Goal: Task Accomplishment & Management: Complete application form

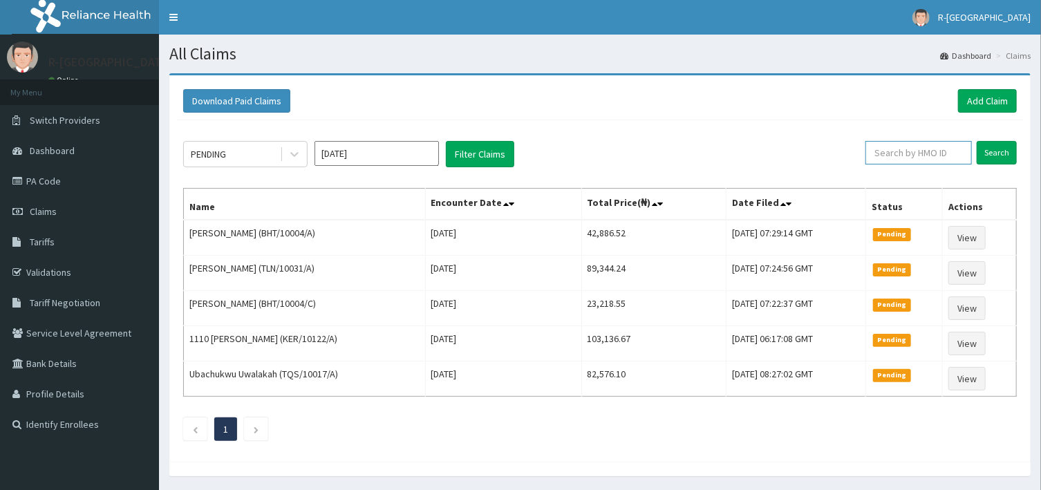
click at [905, 154] on input "text" at bounding box center [918, 152] width 106 height 23
paste input "09031664099"
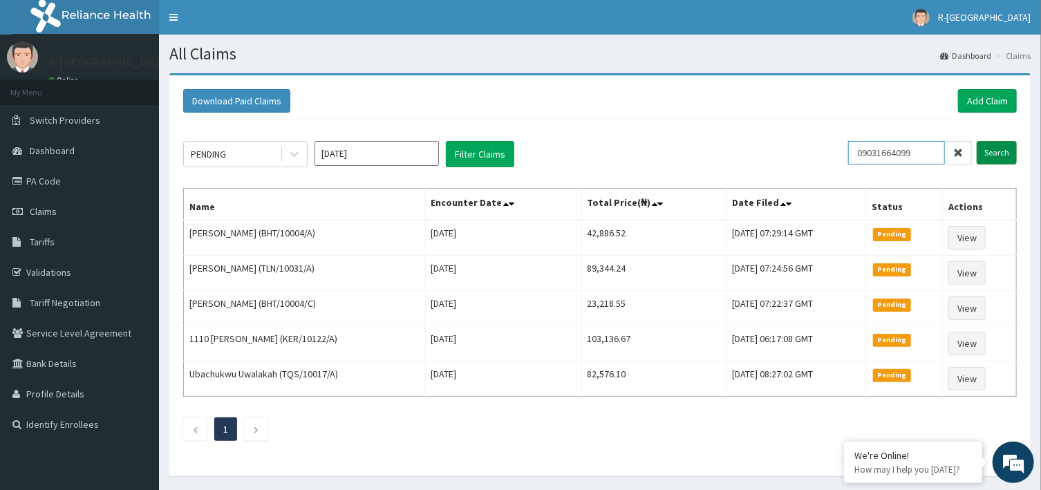
type input "09031664099"
click at [1006, 153] on input "Search" at bounding box center [997, 152] width 40 height 23
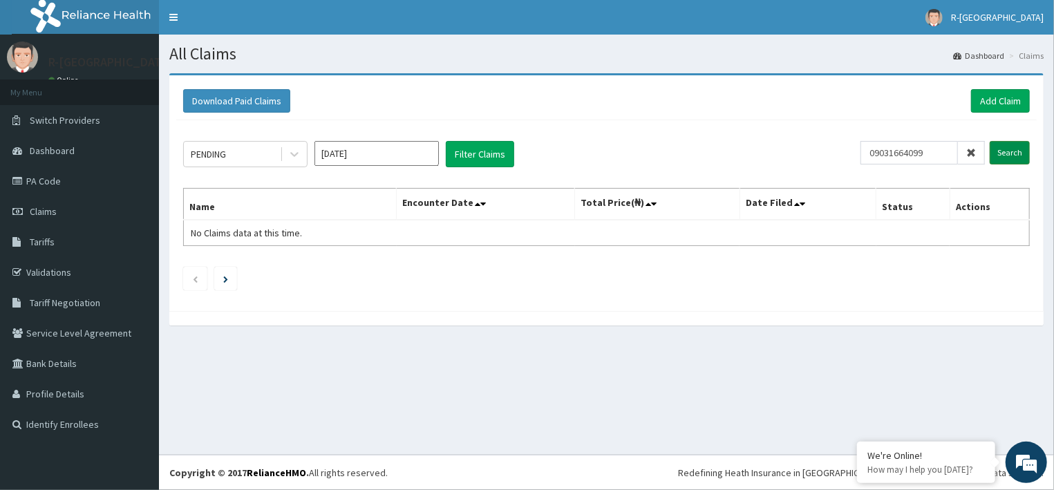
click at [1008, 154] on input "Search" at bounding box center [1010, 152] width 40 height 23
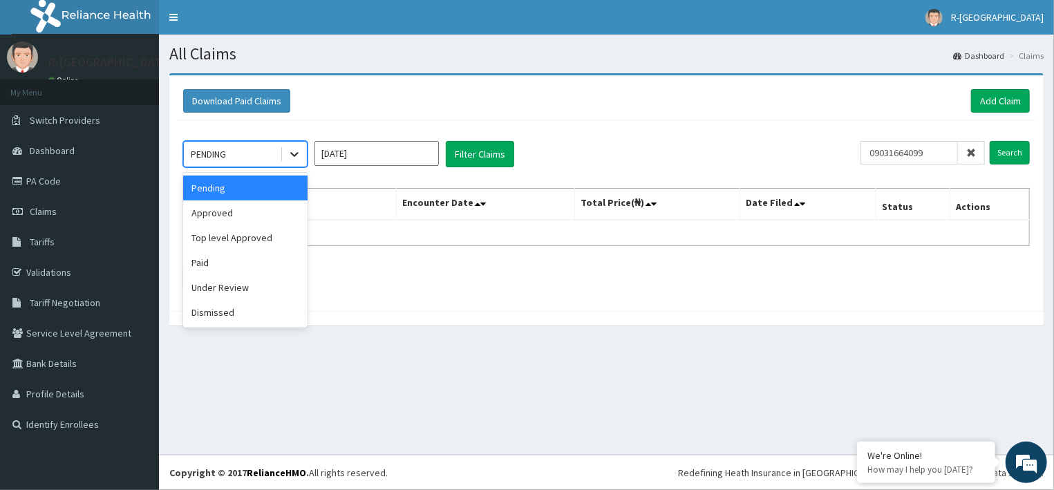
click at [295, 153] on icon at bounding box center [295, 154] width 14 height 14
click at [243, 210] on div "Approved" at bounding box center [245, 212] width 124 height 25
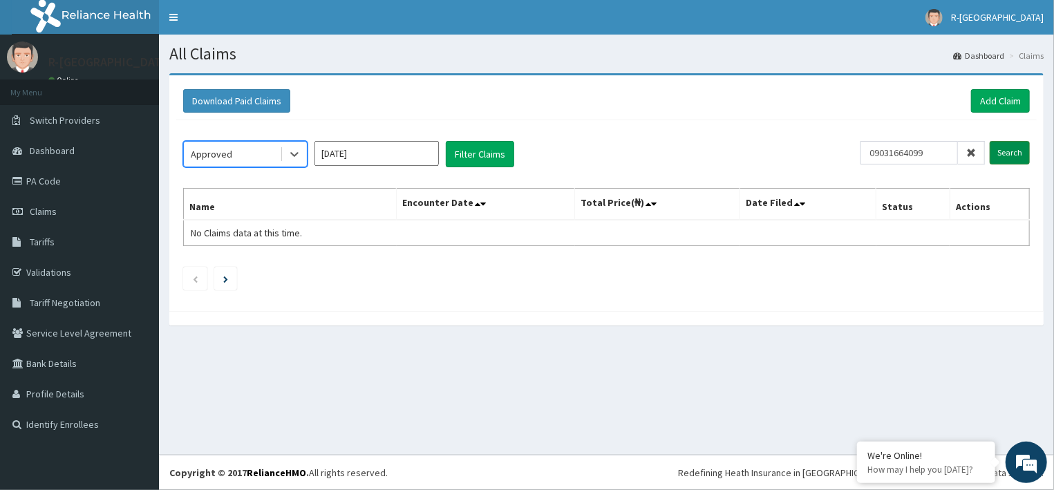
click at [1004, 153] on input "Search" at bounding box center [1010, 152] width 40 height 23
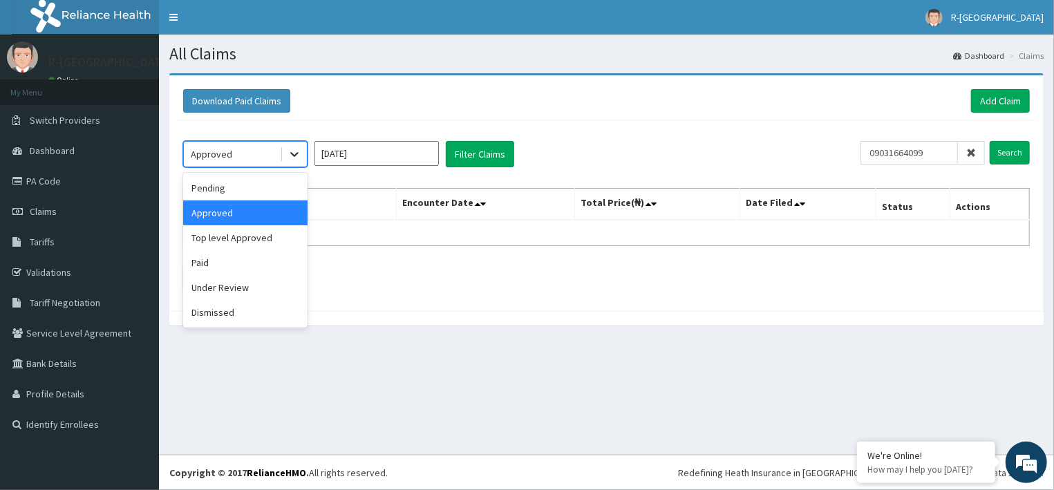
click at [296, 154] on icon at bounding box center [294, 155] width 8 height 5
click at [217, 267] on div "Paid" at bounding box center [245, 262] width 124 height 25
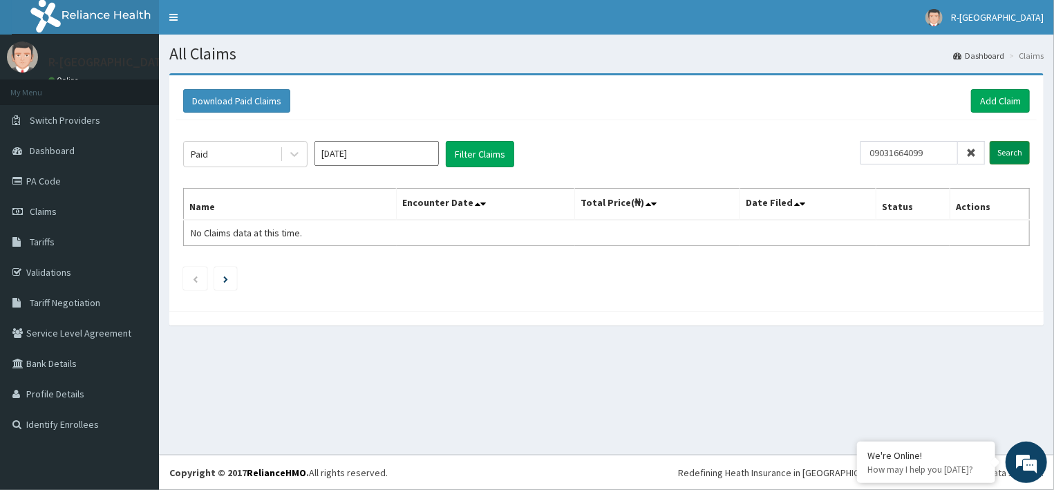
click at [1001, 147] on input "Search" at bounding box center [1010, 152] width 40 height 23
click at [995, 105] on link "Add Claim" at bounding box center [1000, 100] width 59 height 23
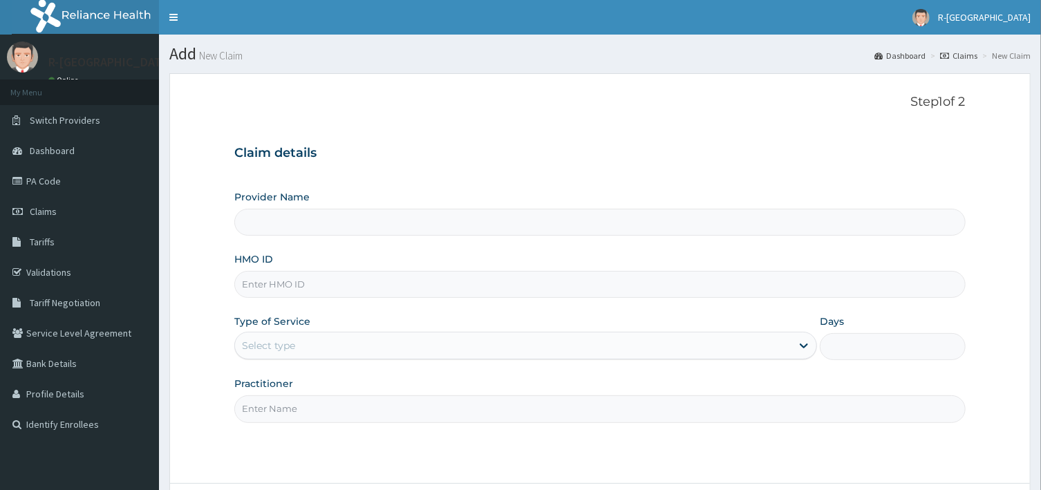
type input "R-Jolad Hospital Nigeria Limited(kupa)"
click at [310, 286] on input "HMO ID" at bounding box center [599, 284] width 731 height 27
click at [315, 286] on input "HMO ID" at bounding box center [599, 284] width 731 height 27
click at [332, 267] on div "HMO ID" at bounding box center [599, 275] width 731 height 46
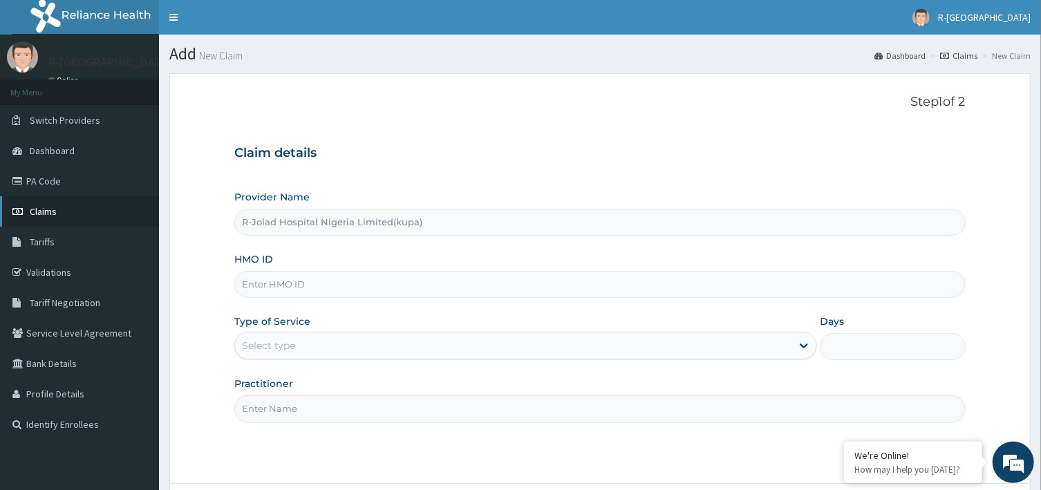
click at [57, 210] on span "Claims" at bounding box center [43, 211] width 27 height 12
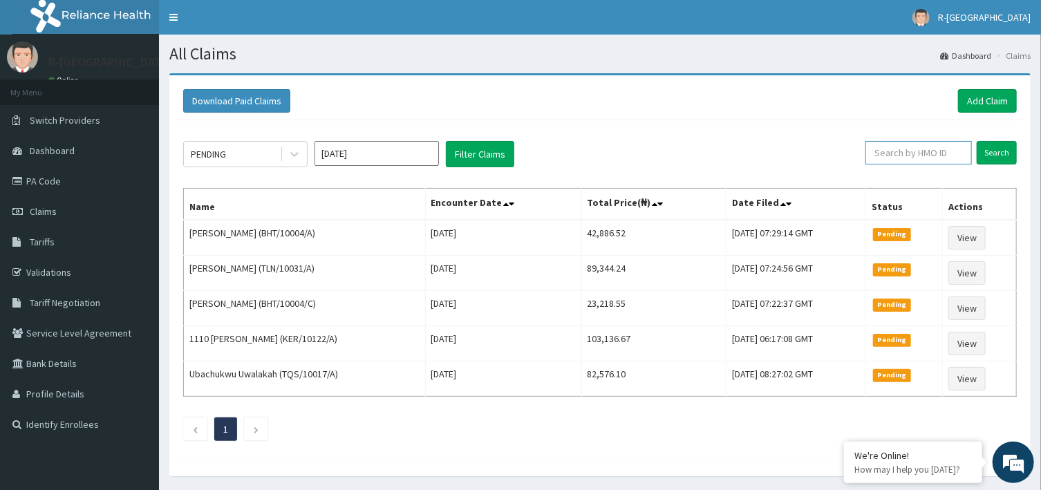
click at [926, 153] on input "text" at bounding box center [918, 152] width 106 height 23
paste input "NAH/13259/0"
type input "NAH/13259/0"
click at [990, 153] on input "Search" at bounding box center [997, 152] width 40 height 23
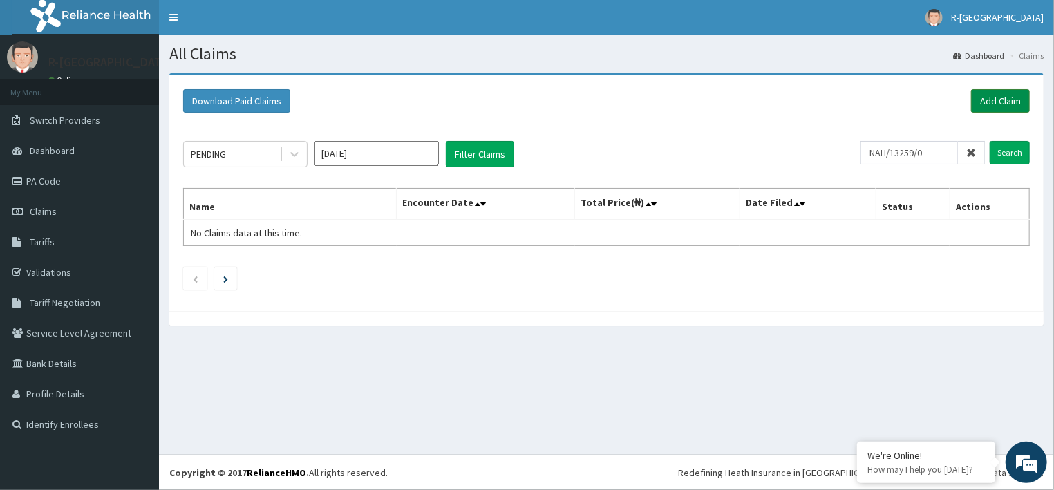
click at [987, 97] on link "Add Claim" at bounding box center [1000, 100] width 59 height 23
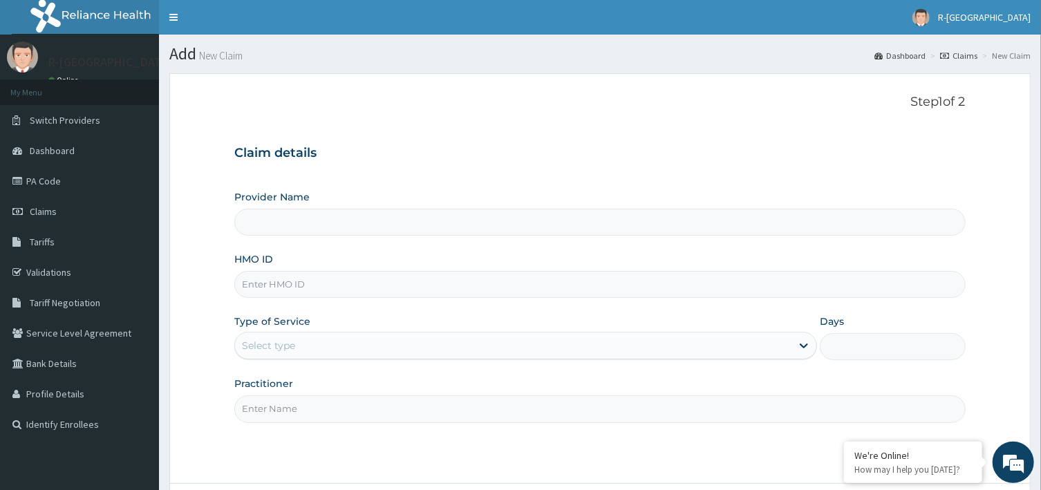
type input "R-Jolad Hospital Nigeria Limited(kupa)"
click at [306, 292] on input "HMO ID" at bounding box center [599, 284] width 731 height 27
paste input "NAH/13259/0"
type input "NAH/13259/0"
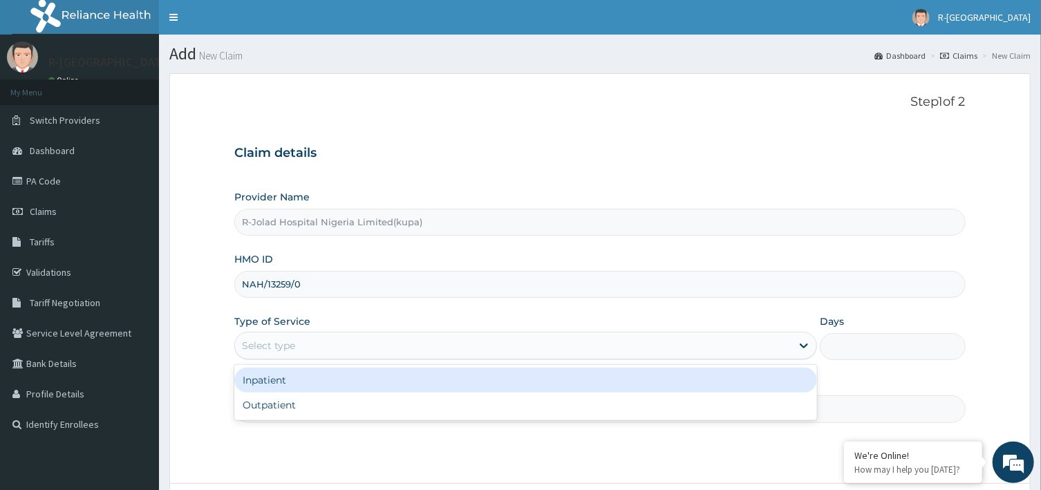
click at [286, 343] on div "Select type" at bounding box center [268, 346] width 53 height 14
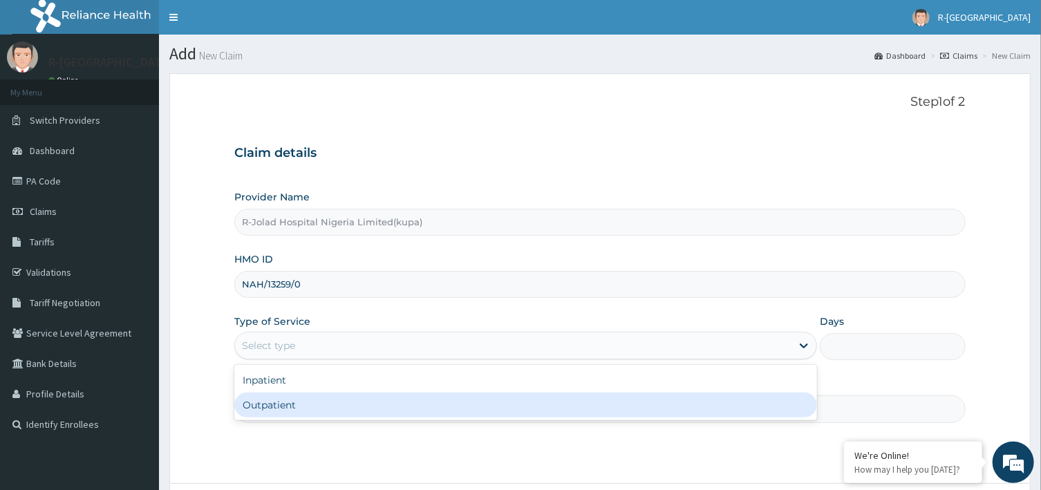
click at [282, 403] on div "Outpatient" at bounding box center [525, 405] width 583 height 25
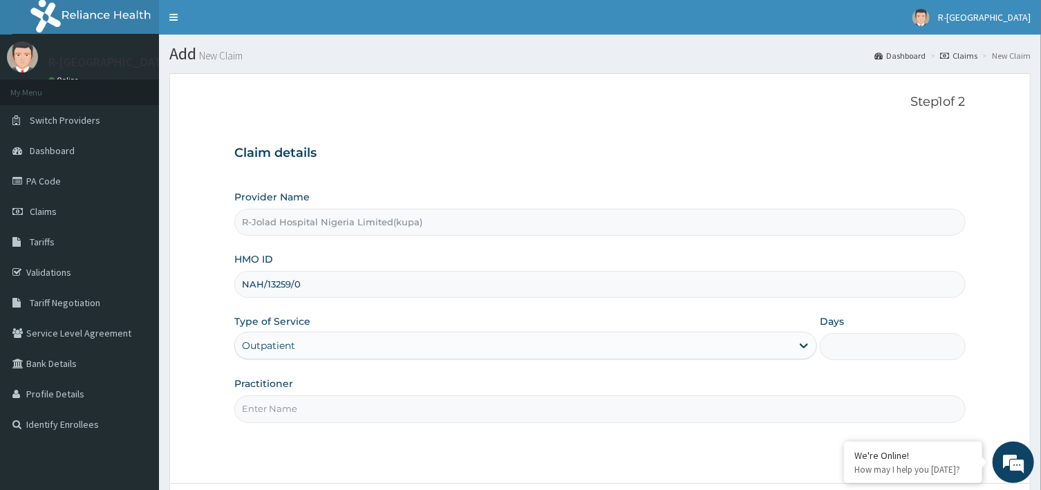
type input "1"
click at [343, 411] on input "Practitioner" at bounding box center [599, 408] width 731 height 27
click at [77, 146] on link "Dashboard" at bounding box center [79, 150] width 159 height 30
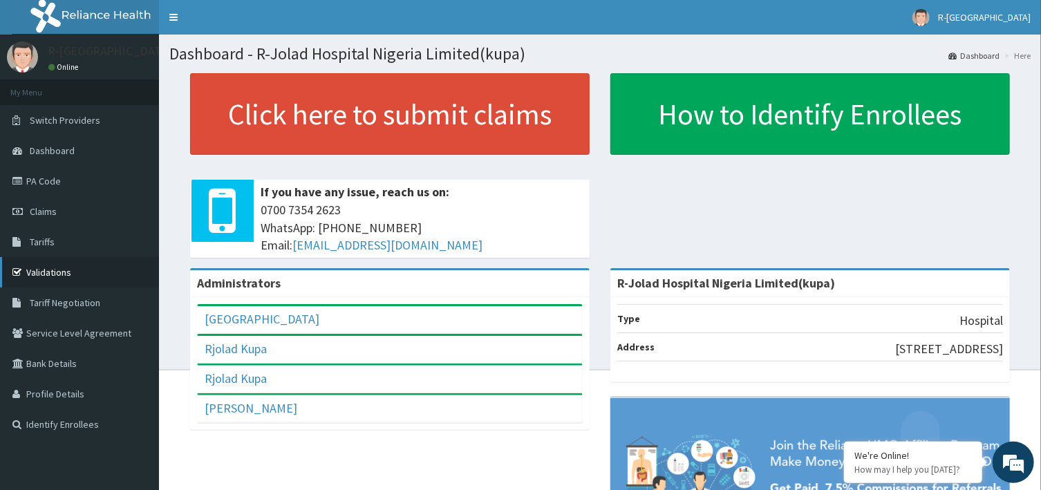
click at [49, 266] on link "Validations" at bounding box center [79, 272] width 159 height 30
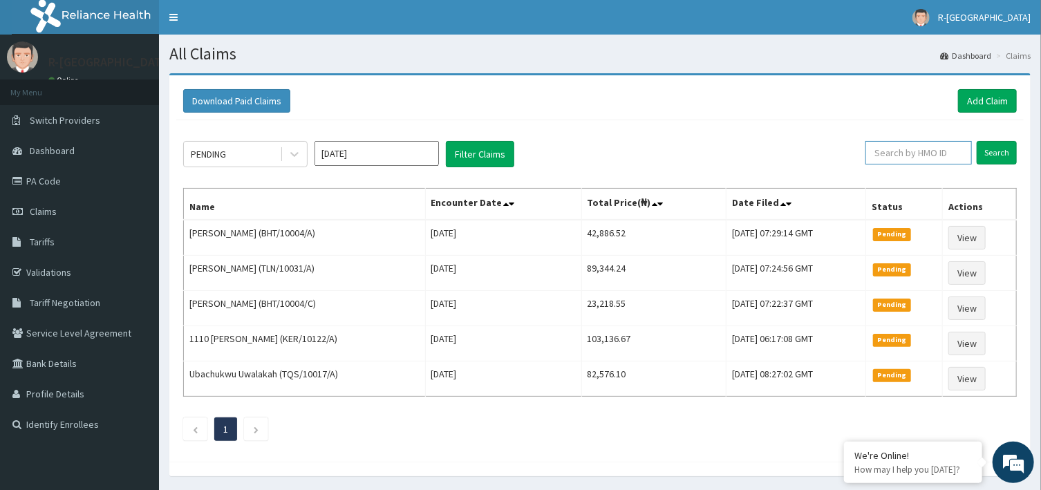
click at [932, 158] on input "text" at bounding box center [918, 152] width 106 height 23
paste input "NAH/13259/0"
type input "NAH/13259/0"
click at [1003, 151] on input "Search" at bounding box center [997, 152] width 40 height 23
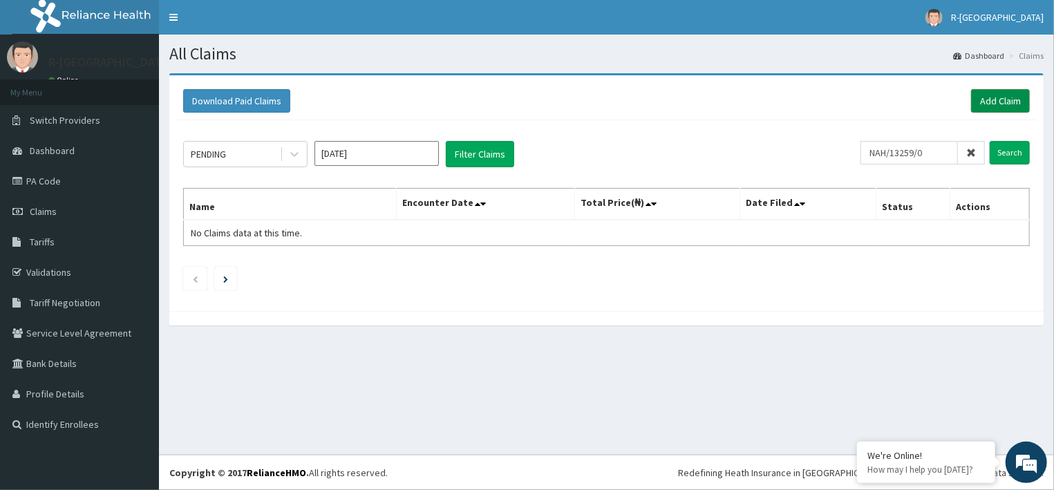
click at [1010, 103] on link "Add Claim" at bounding box center [1000, 100] width 59 height 23
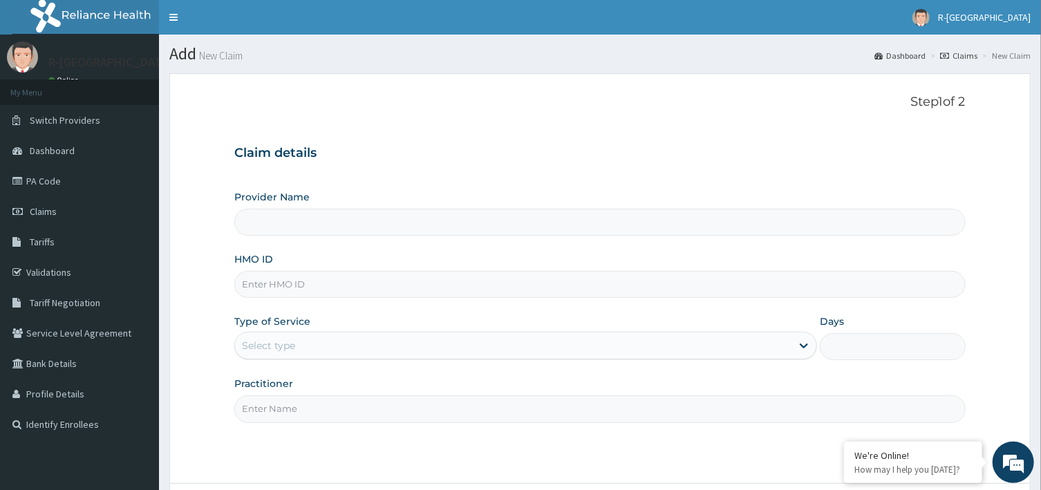
type input "R-Jolad Hospital Nigeria Limited(kupa)"
click at [337, 288] on input "HMO ID" at bounding box center [599, 284] width 731 height 27
paste input "NAH/13259/0"
type input "NAH/13259/0"
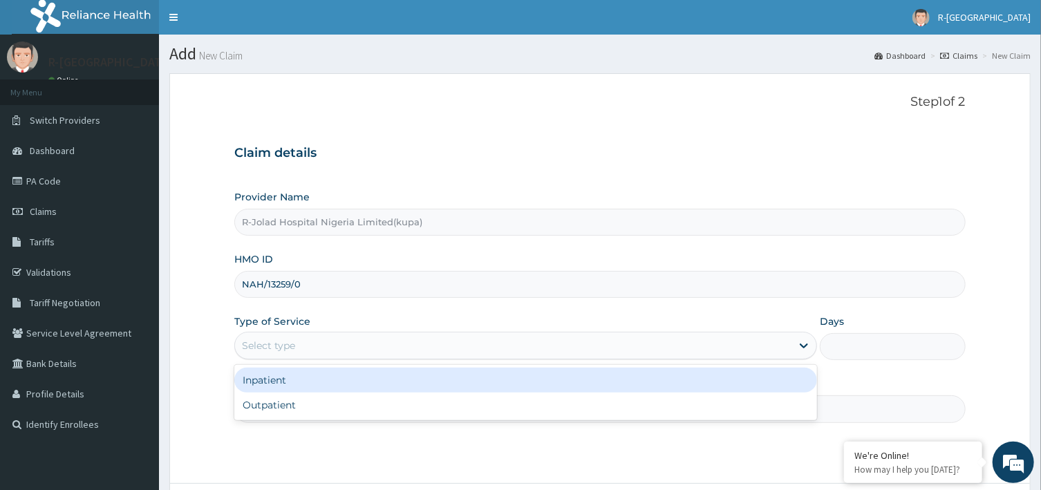
click at [284, 344] on div "Select type" at bounding box center [268, 346] width 53 height 14
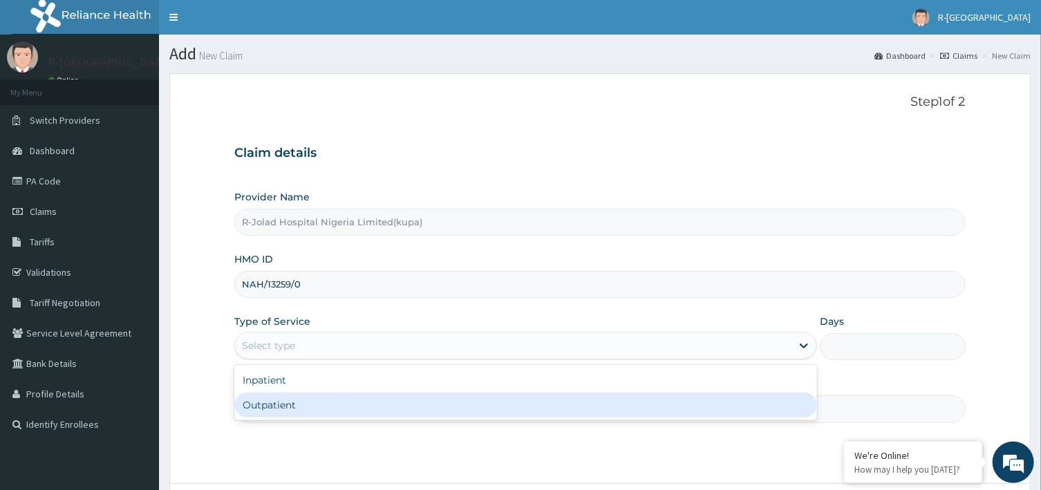
click at [279, 411] on div "Outpatient" at bounding box center [525, 405] width 583 height 25
type input "1"
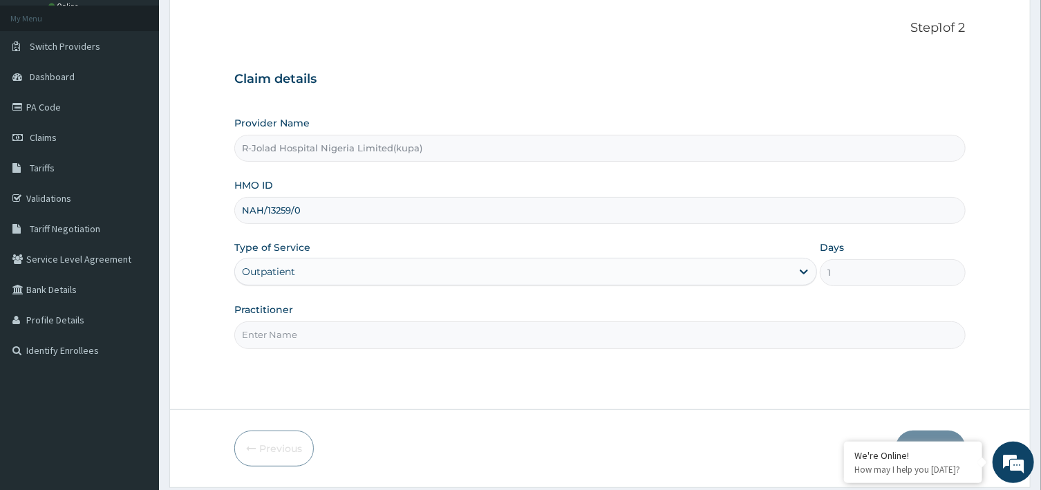
click at [320, 332] on input "Practitioner" at bounding box center [599, 334] width 731 height 27
paste input "Morenikeji Salami"
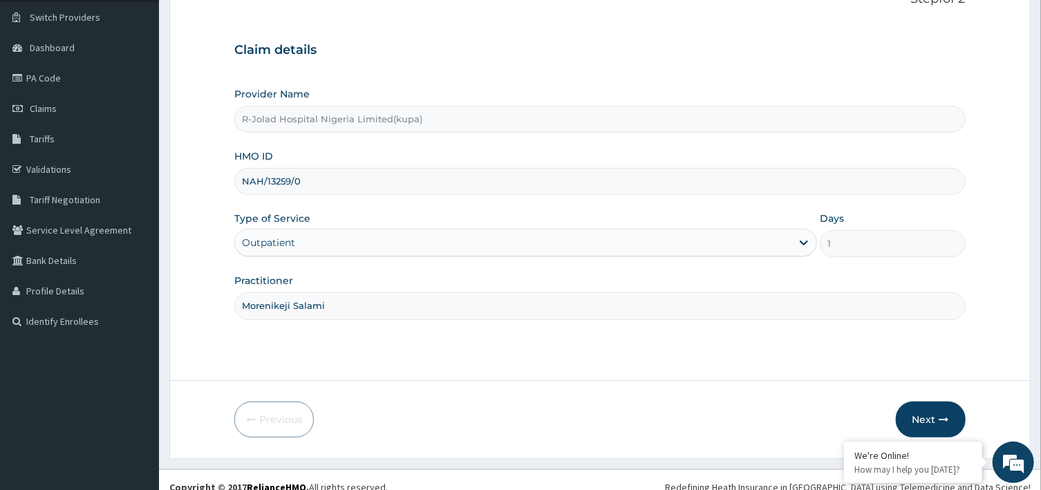
scroll to position [117, 0]
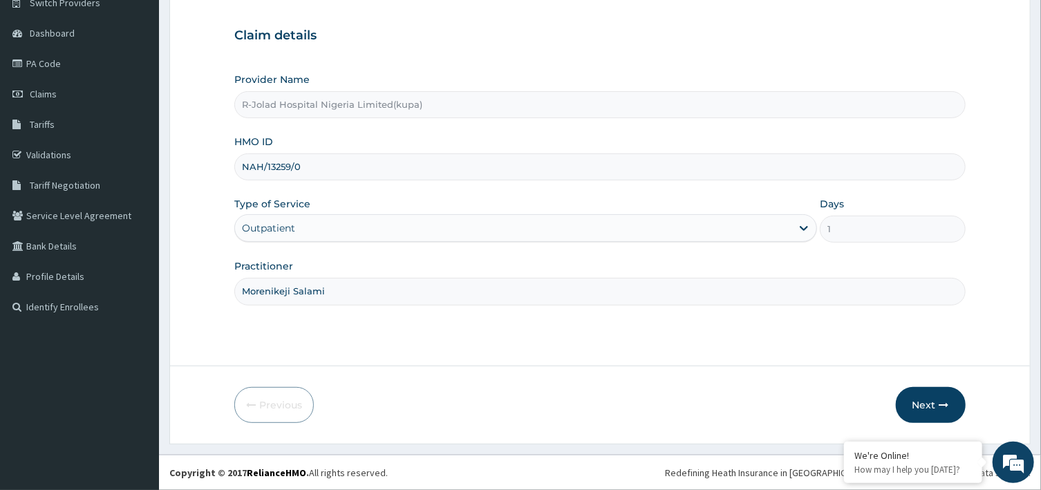
type input "Morenikeji Salami"
click at [927, 403] on button "Next" at bounding box center [931, 405] width 70 height 36
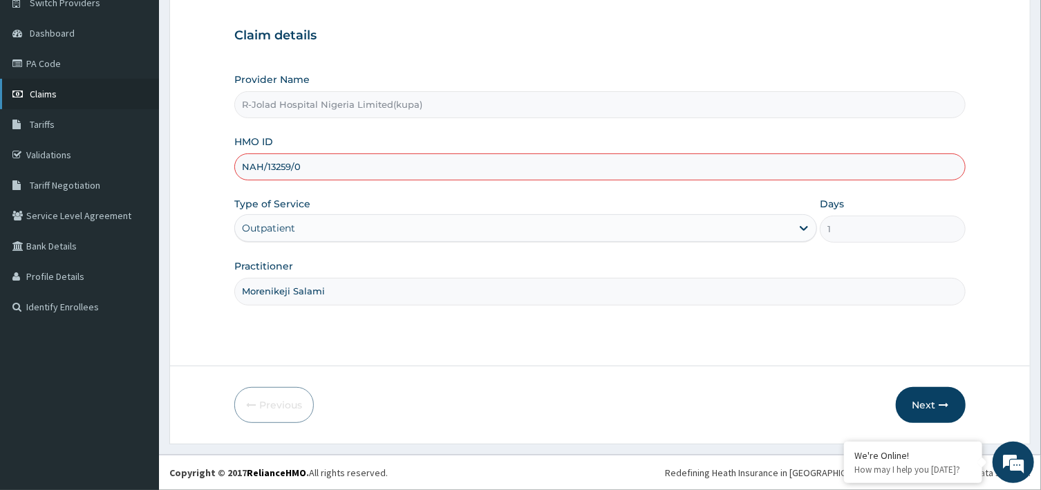
click at [59, 95] on link "Claims" at bounding box center [79, 94] width 159 height 30
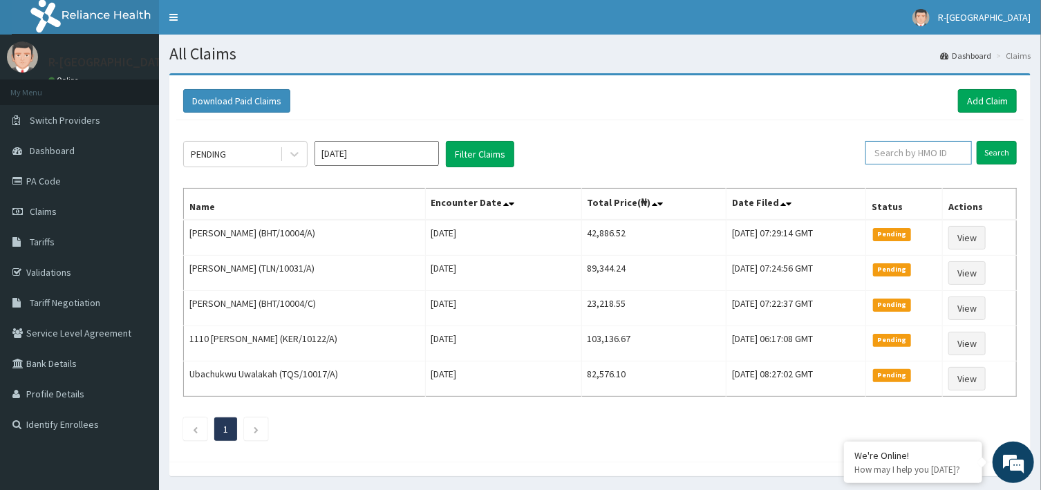
click at [924, 151] on input "text" at bounding box center [918, 152] width 106 height 23
paste input "VUR/10089/B"
type input "VUR/10089/B"
click at [988, 153] on input "Search" at bounding box center [997, 152] width 40 height 23
